Goal: Task Accomplishment & Management: Manage account settings

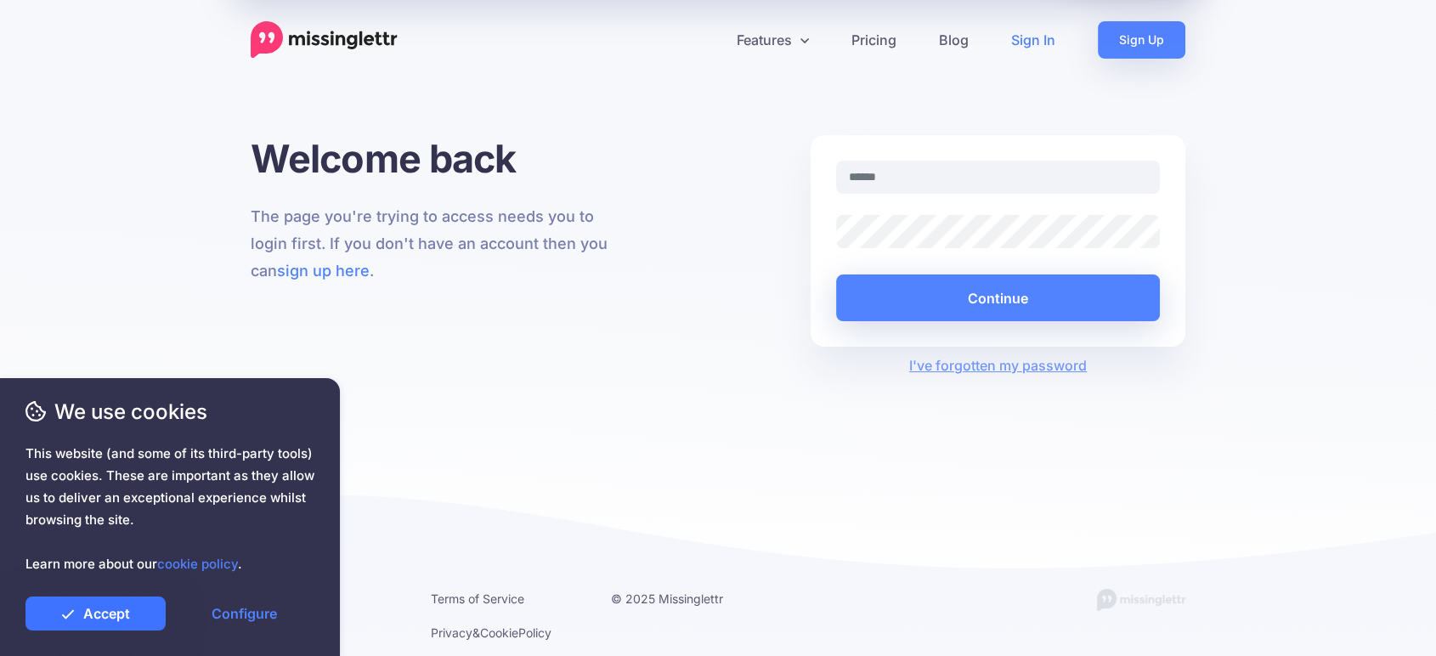
click at [110, 615] on link "Accept" at bounding box center [95, 614] width 140 height 34
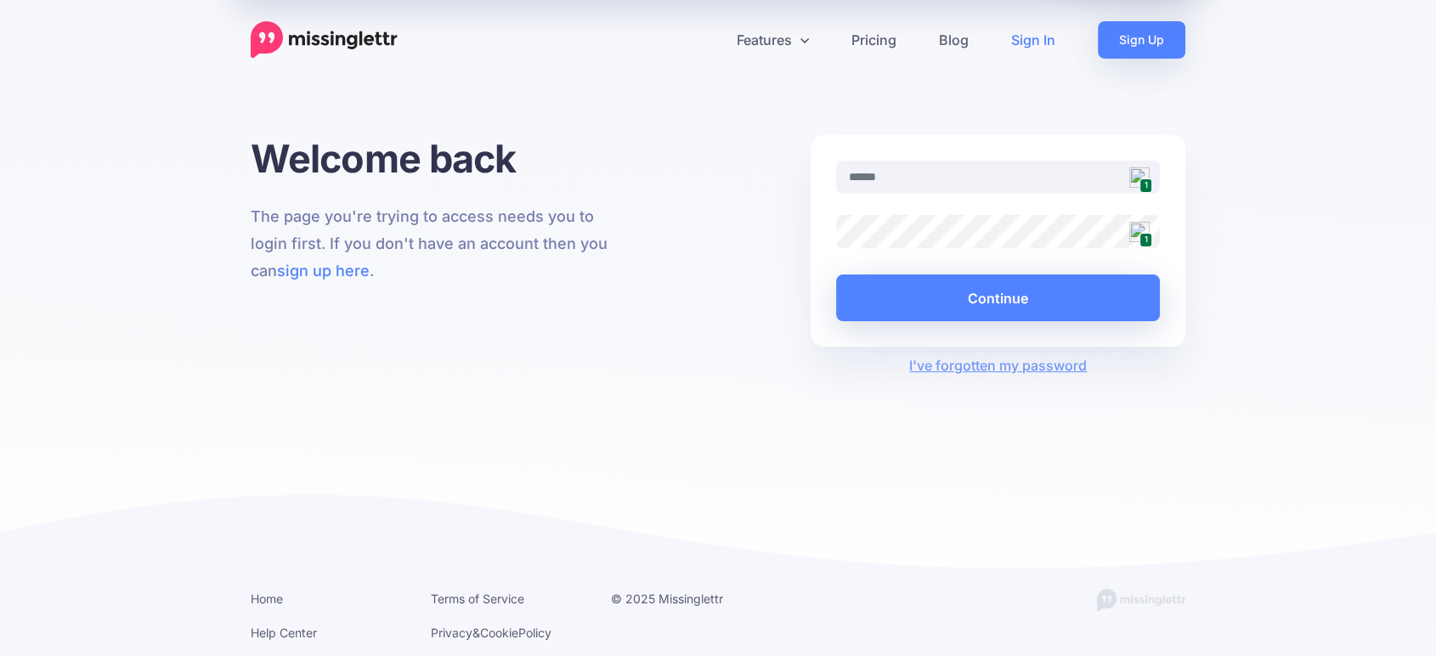
click at [1142, 178] on span "1" at bounding box center [1146, 185] width 13 height 14
type input "**********"
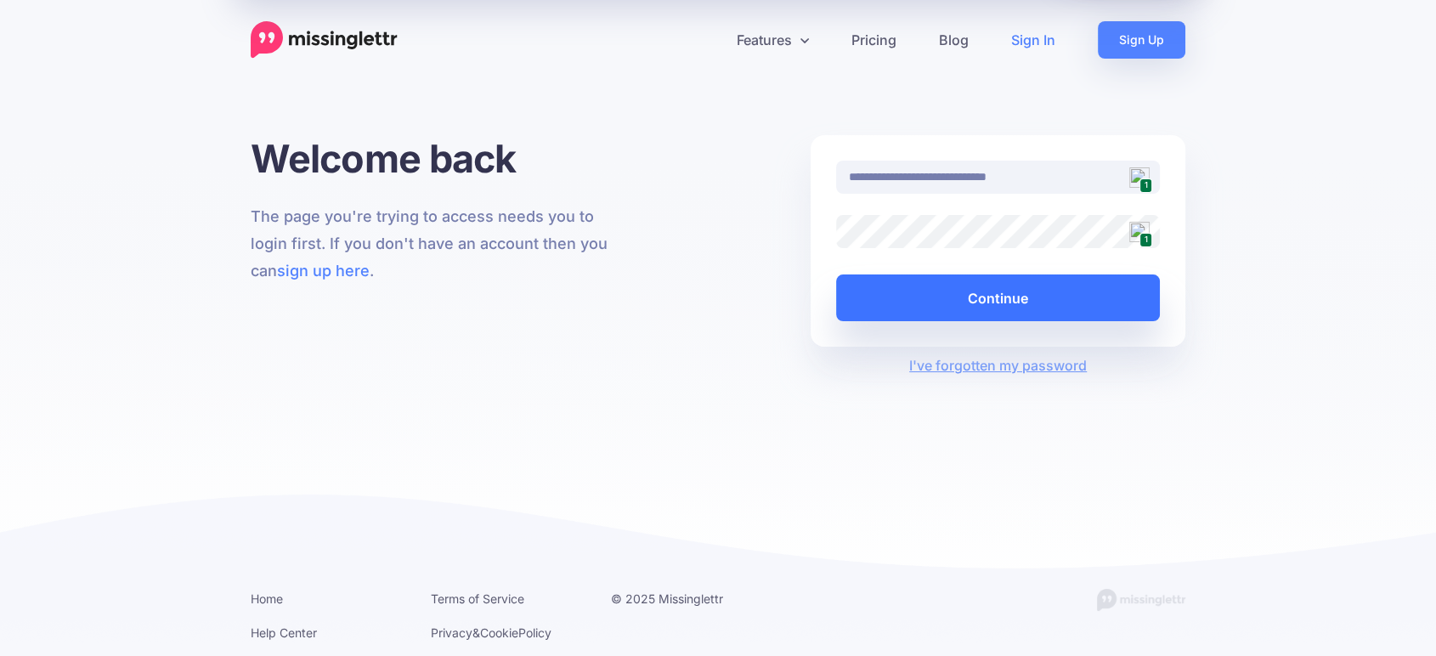
click at [1038, 303] on button "Continue" at bounding box center [998, 298] width 324 height 47
